Goal: Use online tool/utility: Use online tool/utility

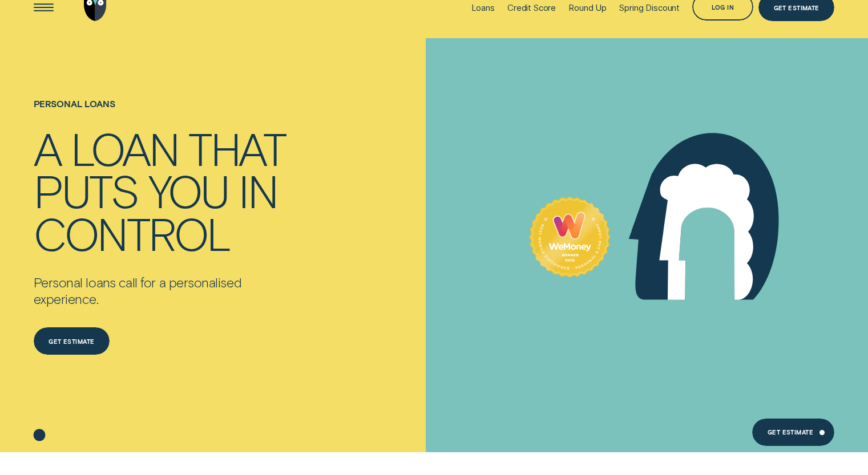
click at [207, 354] on div "Get estimate Get estimate" at bounding box center [166, 332] width 264 height 49
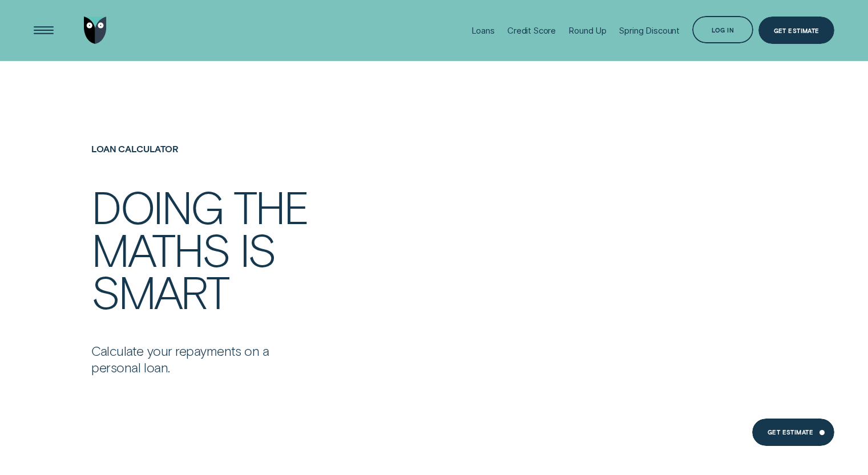
scroll to position [2534, 0]
click at [154, 151] on h4 "Loan Calculator" at bounding box center [289, 150] width 396 height 11
click at [154, 153] on h4 "Loan Calculator" at bounding box center [289, 150] width 396 height 11
click at [166, 152] on h4 "Loan Calculator" at bounding box center [289, 150] width 396 height 11
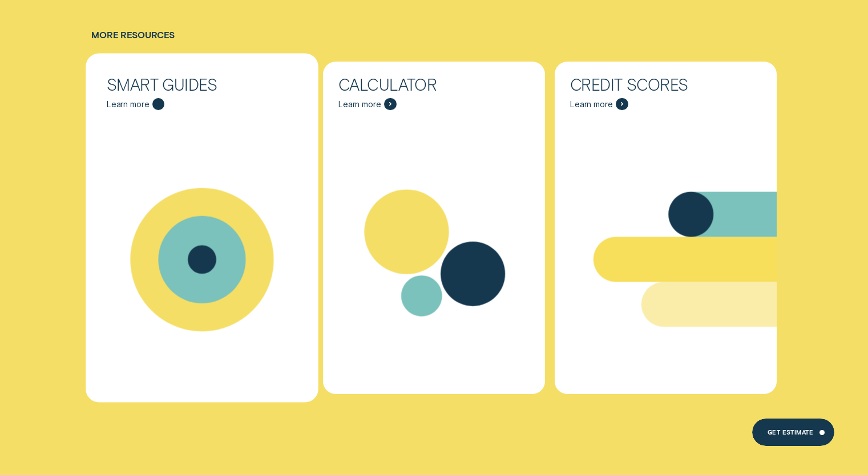
scroll to position [6894, 0]
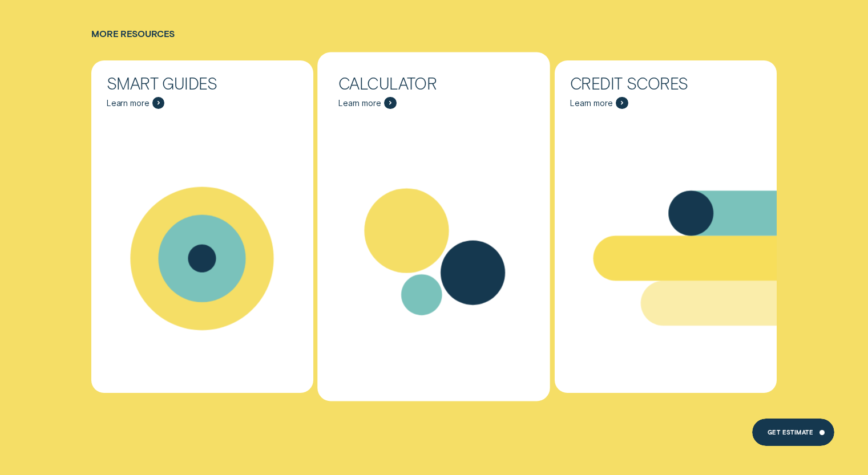
click at [390, 102] on icon "Calculator - Learn more" at bounding box center [391, 103] width 2 height 3
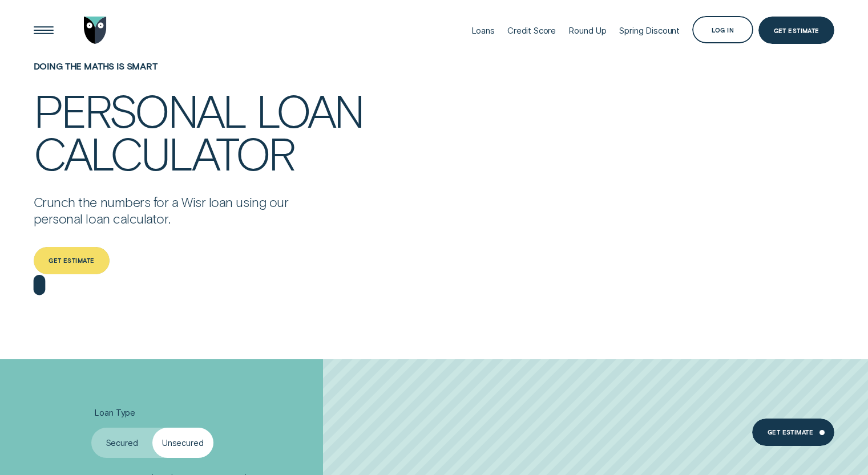
click at [75, 262] on div "Get estimate" at bounding box center [72, 260] width 46 height 5
